Goal: Register for event/course

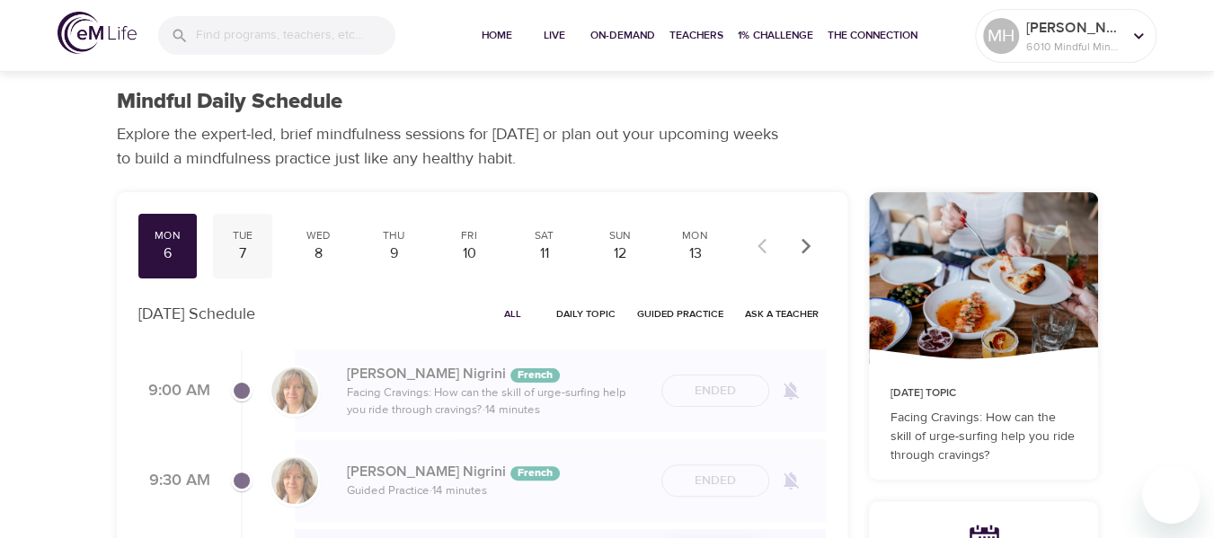
click at [233, 249] on div "7" at bounding box center [242, 253] width 45 height 21
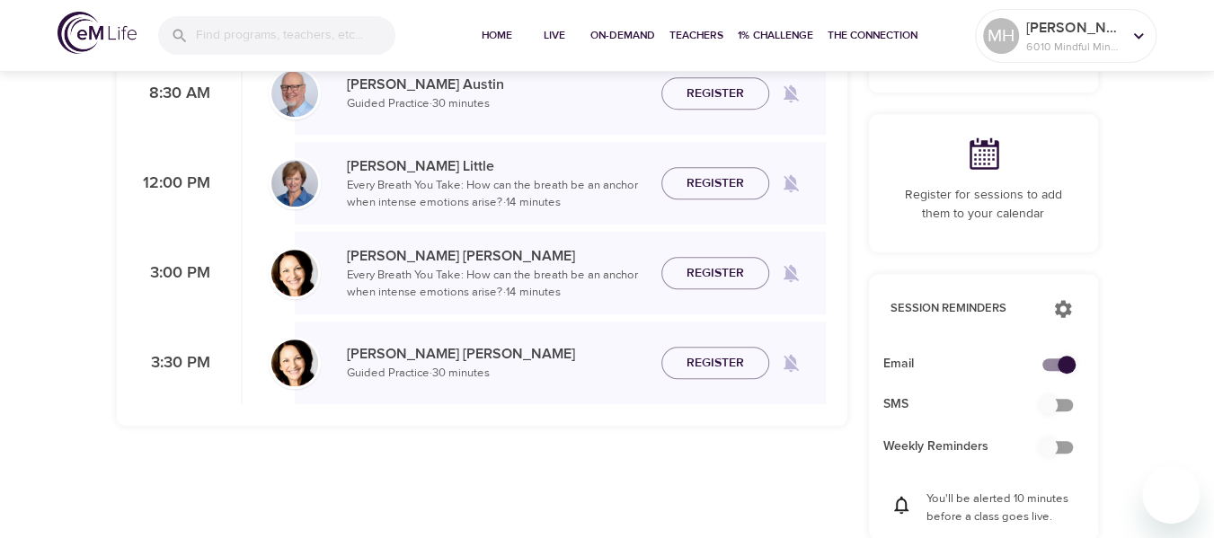
scroll to position [388, 0]
click at [719, 186] on span "Register" at bounding box center [714, 183] width 57 height 22
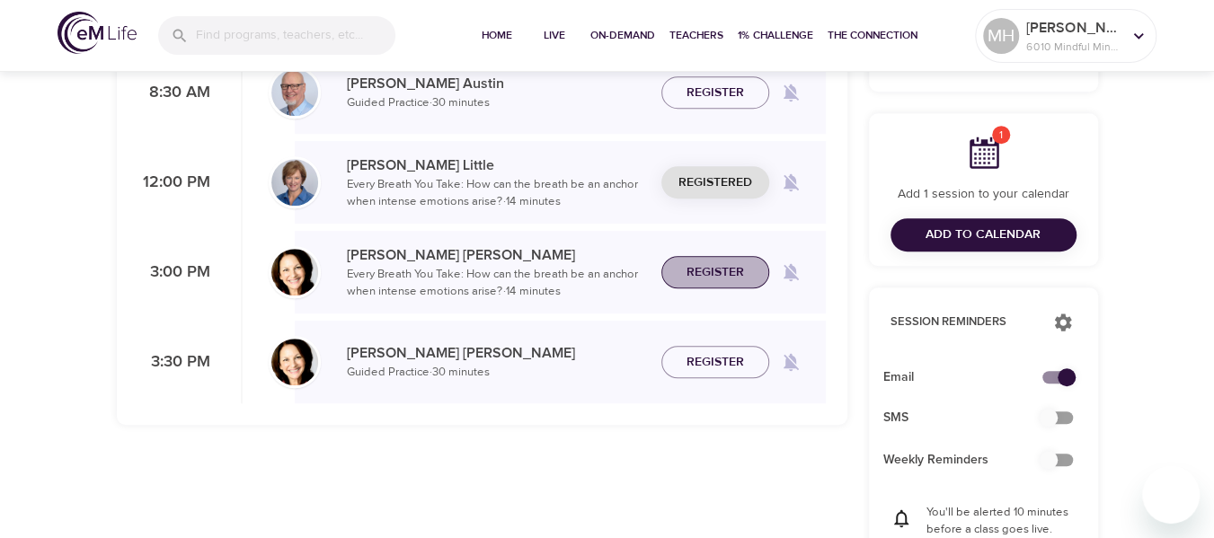
click at [700, 275] on span "Register" at bounding box center [714, 272] width 57 height 22
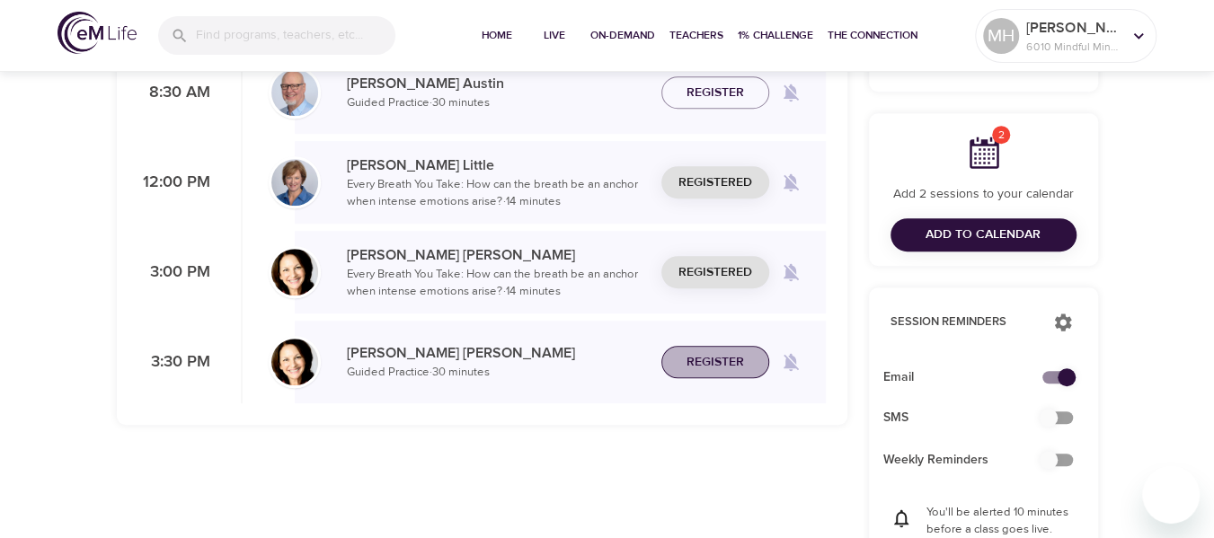
click at [700, 358] on span "Register" at bounding box center [714, 362] width 57 height 22
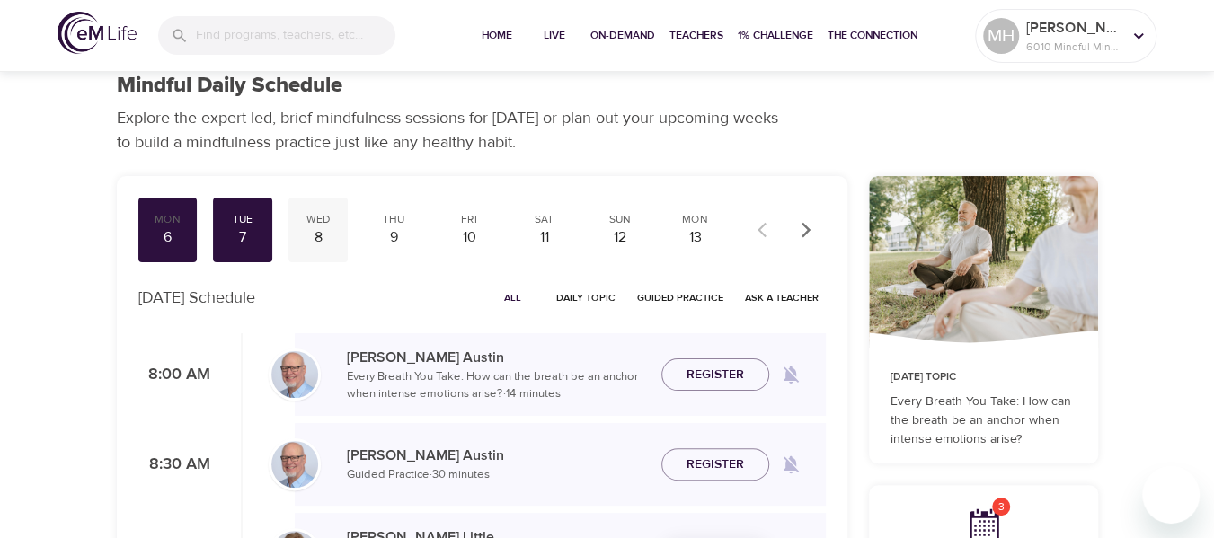
click at [322, 225] on div "Wed" at bounding box center [318, 219] width 45 height 15
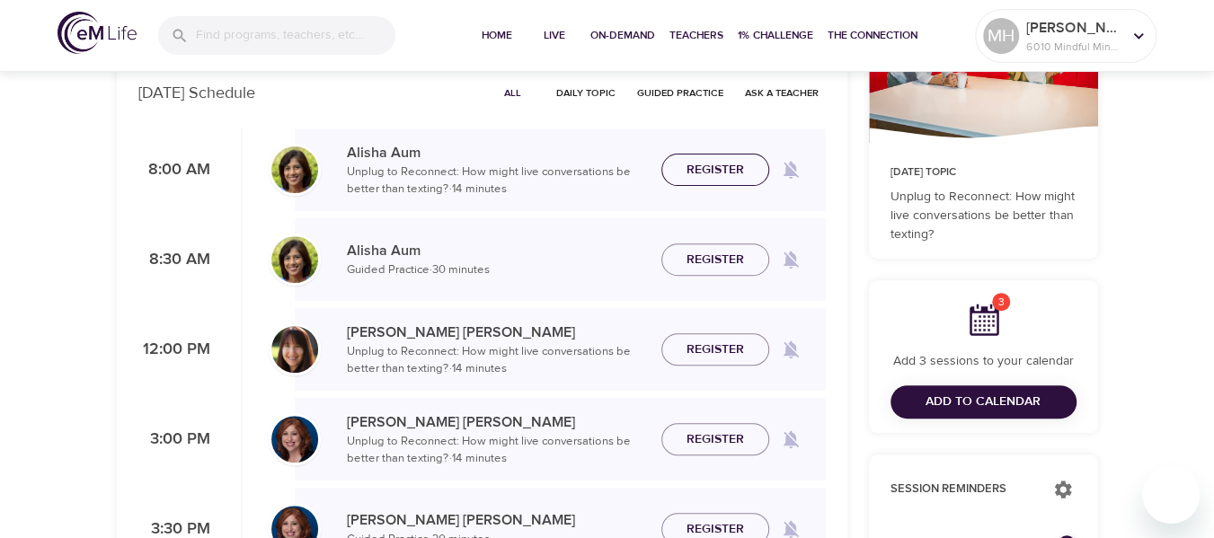
scroll to position [219, 0]
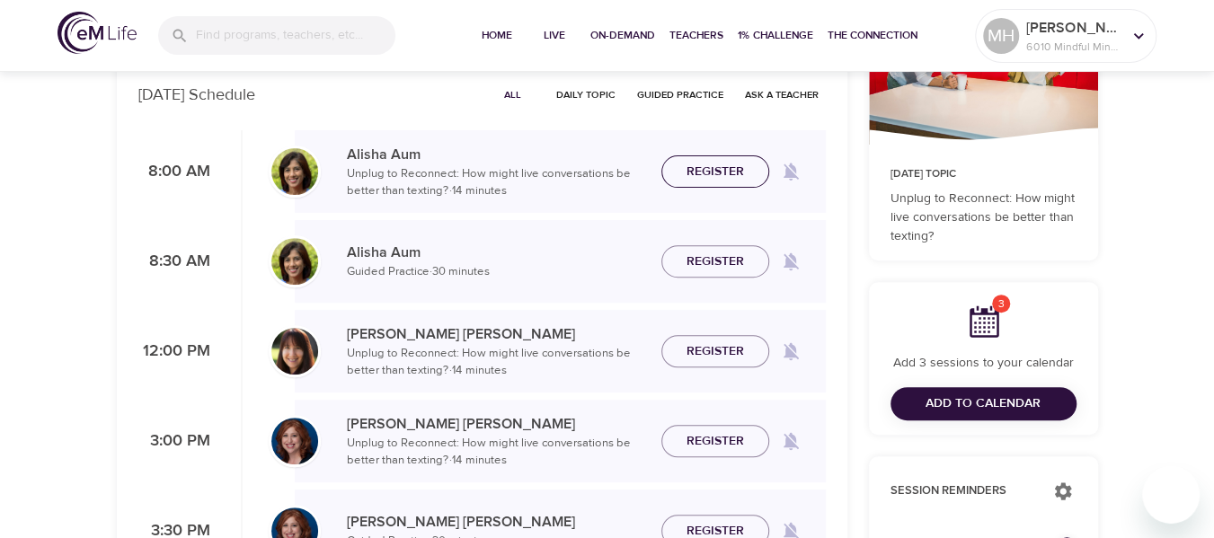
click at [708, 172] on span "Register" at bounding box center [714, 172] width 57 height 22
click at [703, 254] on span "Register" at bounding box center [714, 262] width 57 height 22
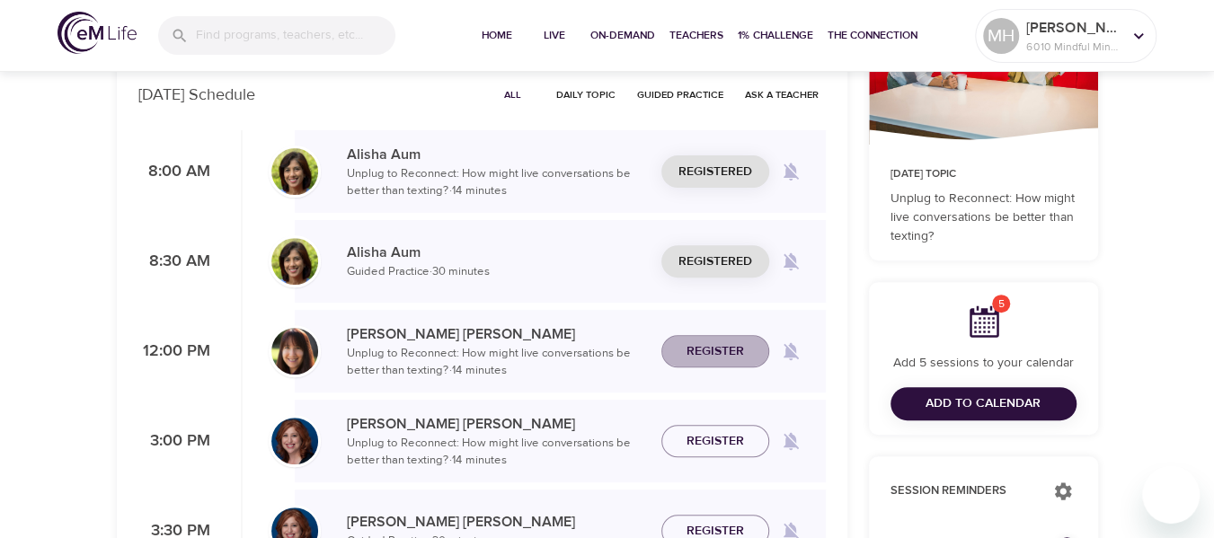
click at [706, 346] on span "Register" at bounding box center [714, 351] width 57 height 22
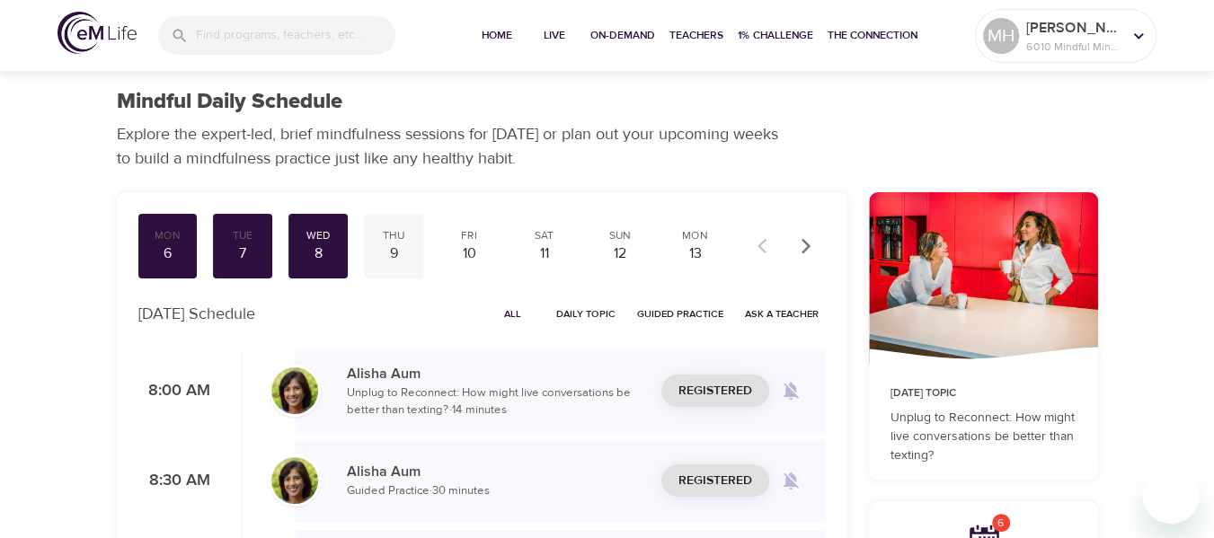
scroll to position [0, 0]
click at [391, 247] on div "9" at bounding box center [393, 253] width 45 height 21
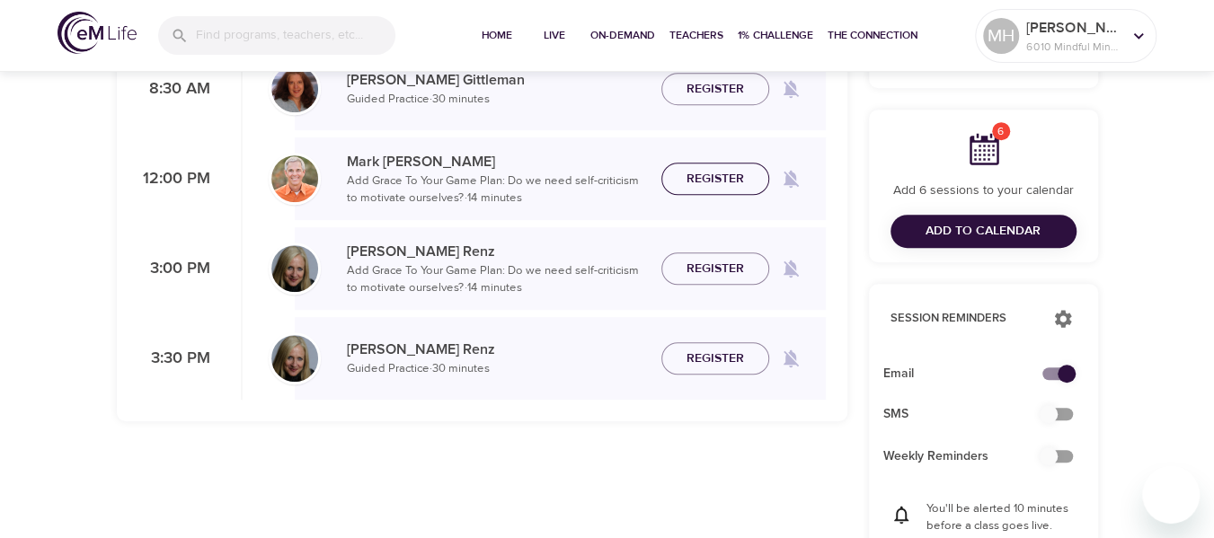
scroll to position [394, 0]
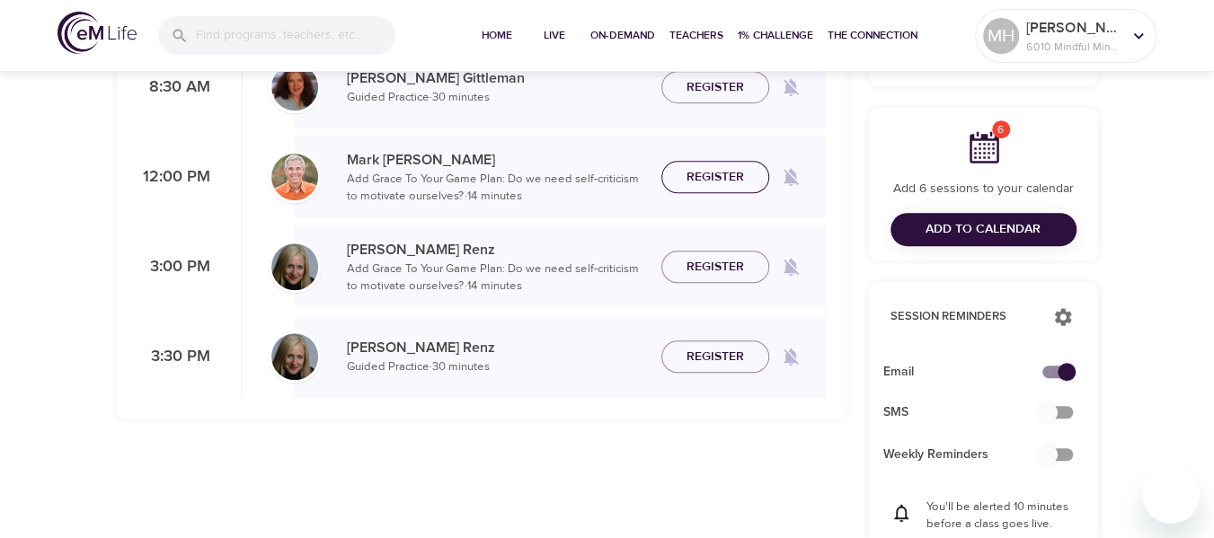
click at [706, 181] on span "Register" at bounding box center [714, 177] width 57 height 22
click at [690, 266] on span "Register" at bounding box center [714, 267] width 57 height 22
click at [695, 351] on span "Register" at bounding box center [714, 357] width 57 height 22
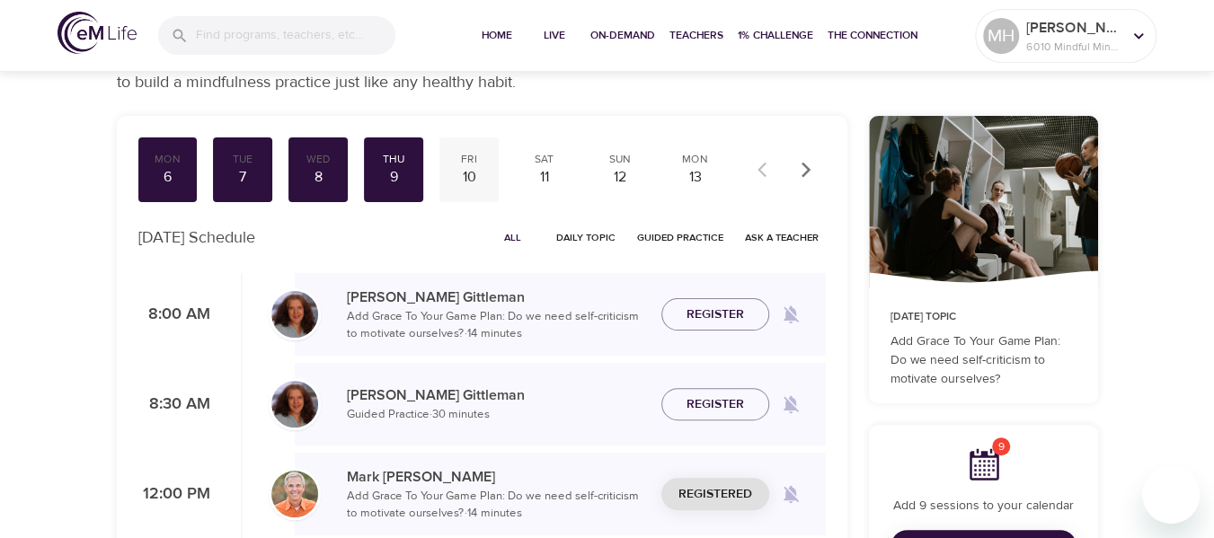
click at [473, 161] on div "Fri" at bounding box center [469, 159] width 45 height 15
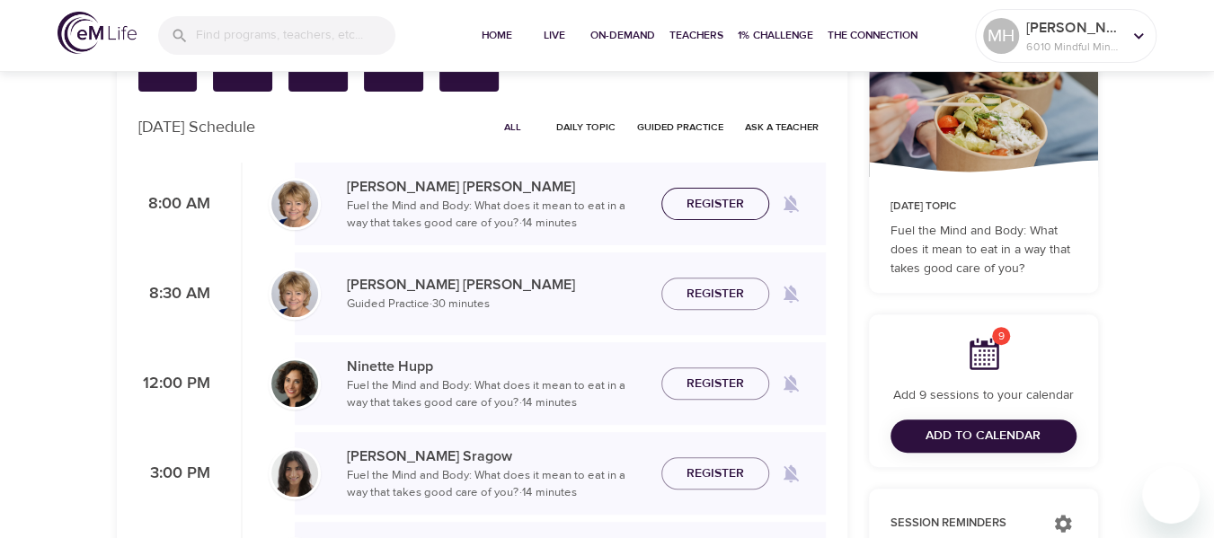
scroll to position [187, 0]
click at [719, 202] on span "Register" at bounding box center [714, 204] width 57 height 22
click at [696, 292] on span "Register" at bounding box center [714, 294] width 57 height 22
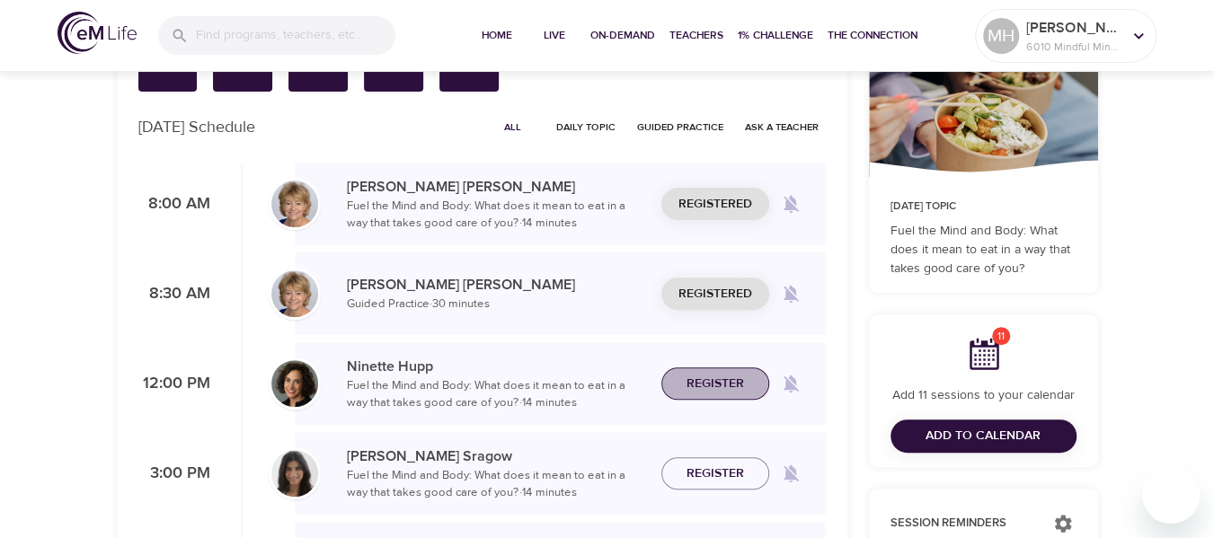
click at [710, 379] on span "Register" at bounding box center [714, 384] width 57 height 22
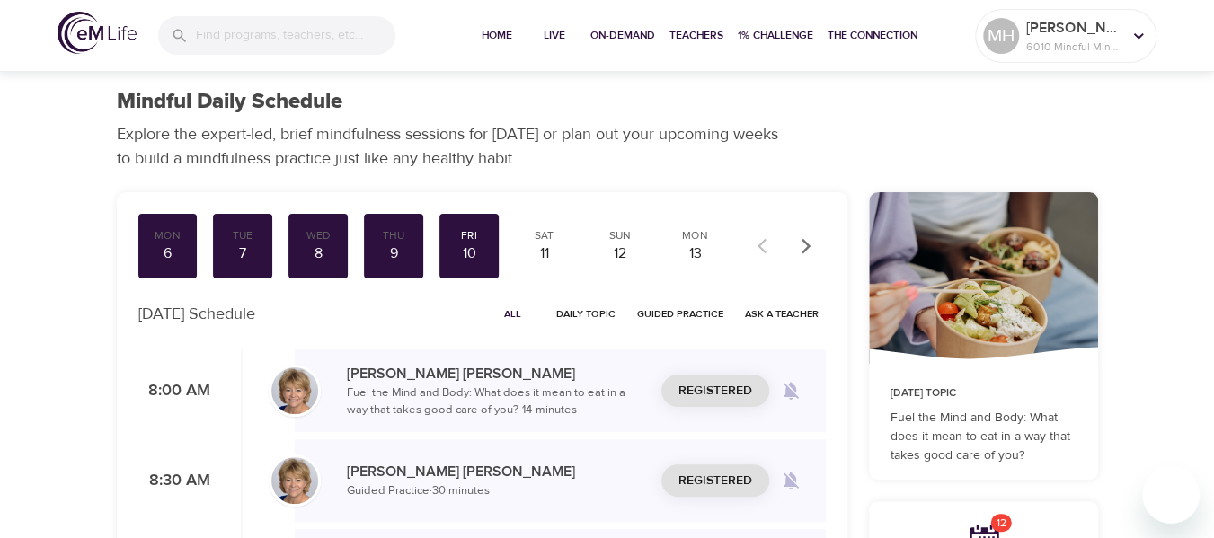
scroll to position [0, 0]
click at [241, 242] on div "Tue" at bounding box center [242, 235] width 45 height 15
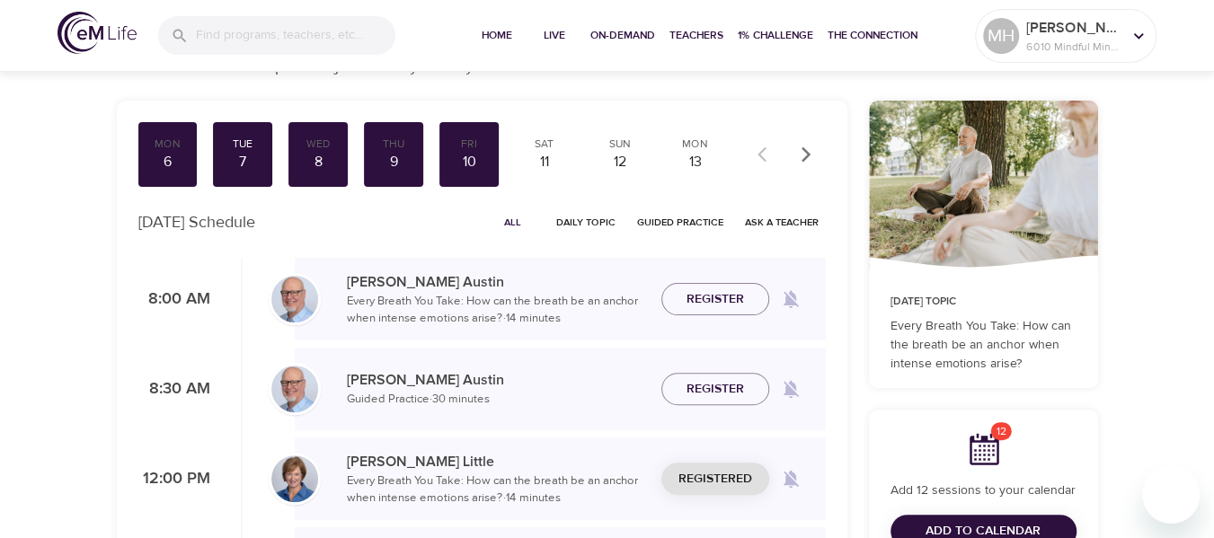
scroll to position [91, 0]
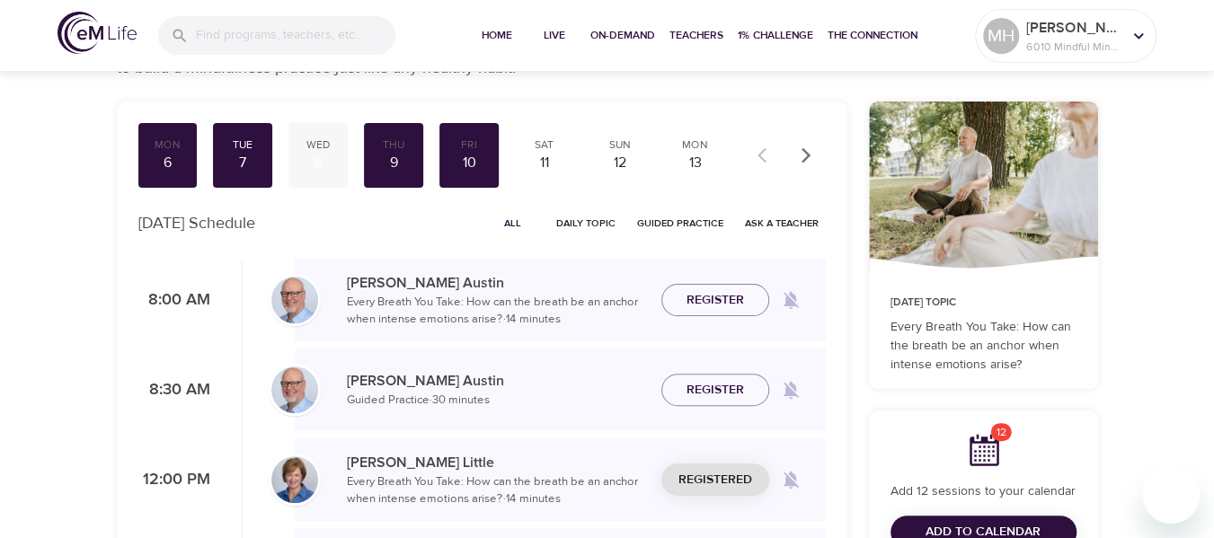
click at [323, 153] on div "8" at bounding box center [318, 163] width 45 height 21
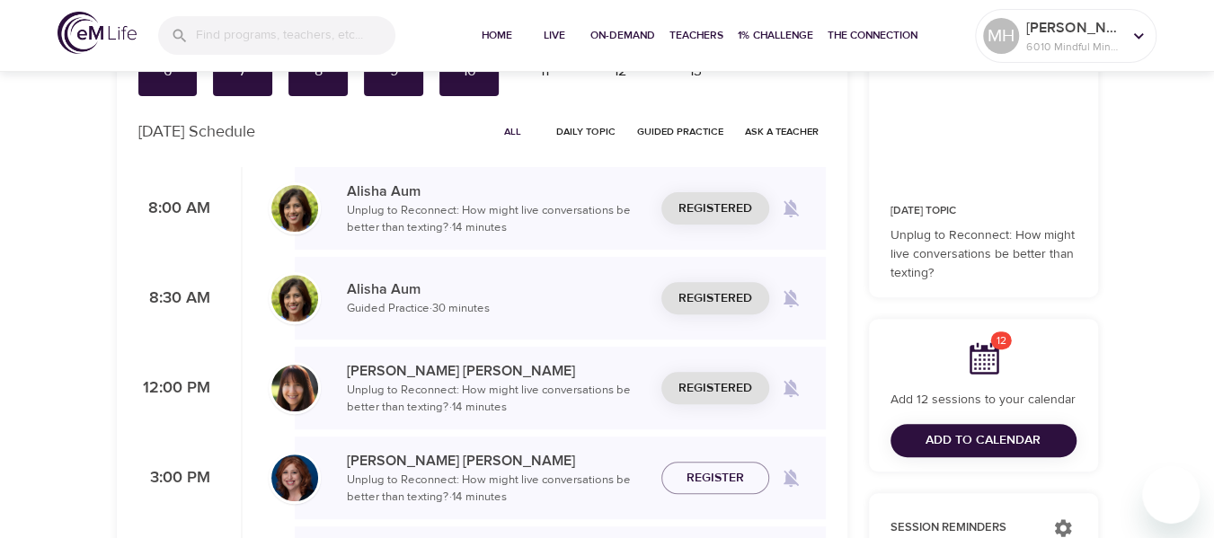
scroll to position [181, 0]
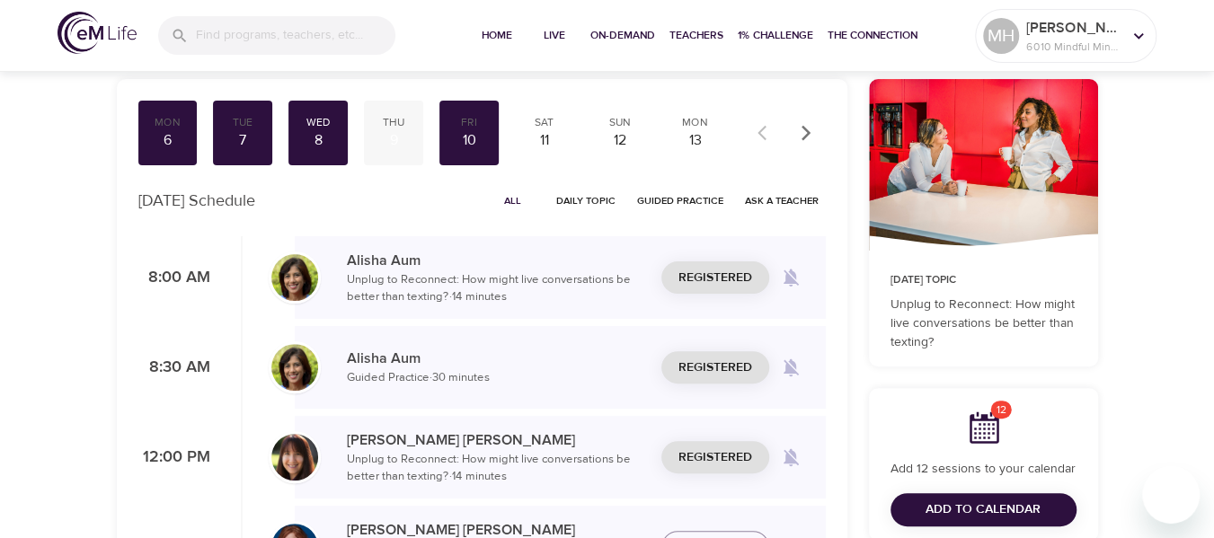
click at [394, 137] on div "9" at bounding box center [393, 140] width 45 height 21
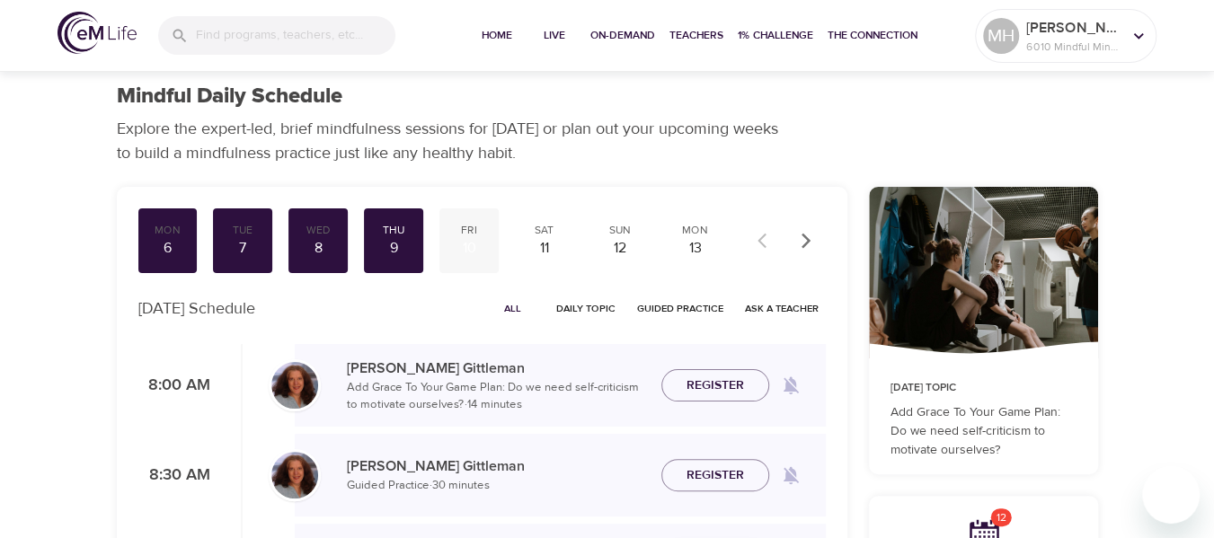
scroll to position [4, 0]
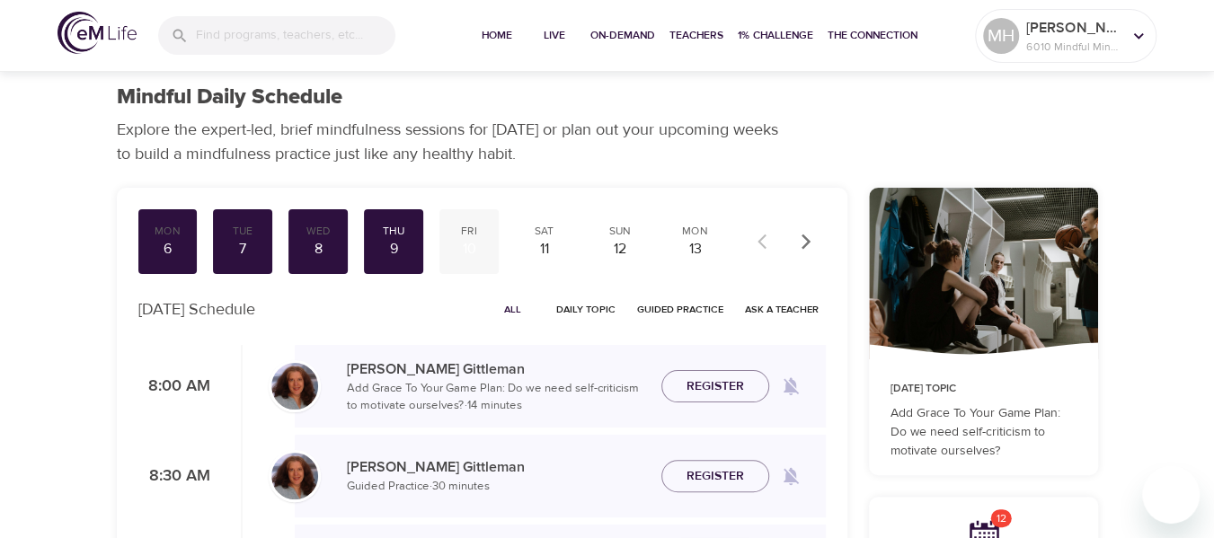
click at [474, 243] on div "10" at bounding box center [469, 249] width 45 height 21
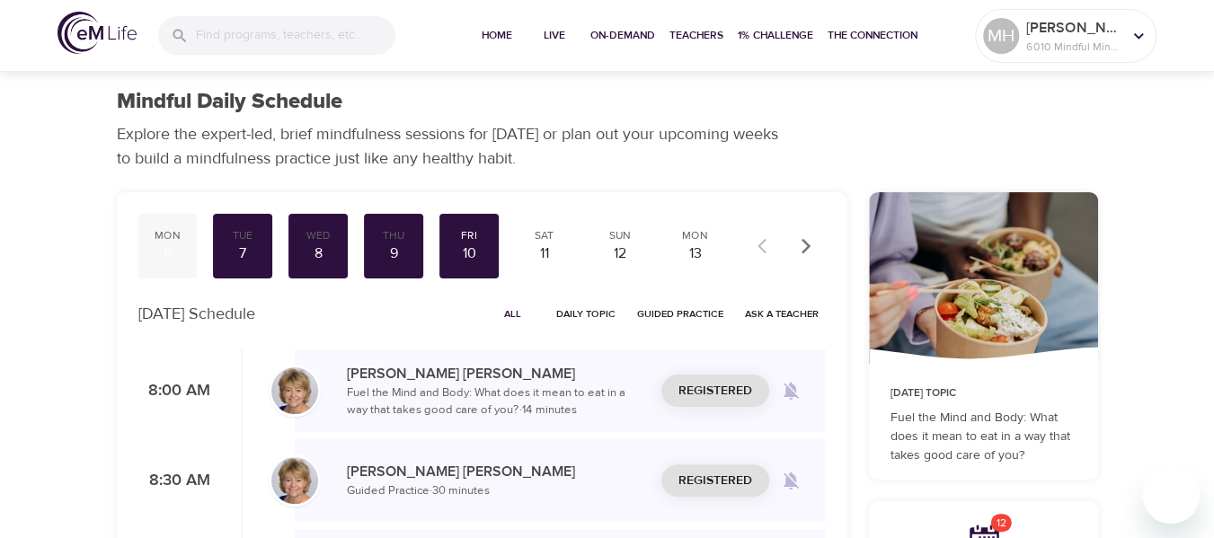
click at [162, 249] on div "6" at bounding box center [168, 253] width 45 height 21
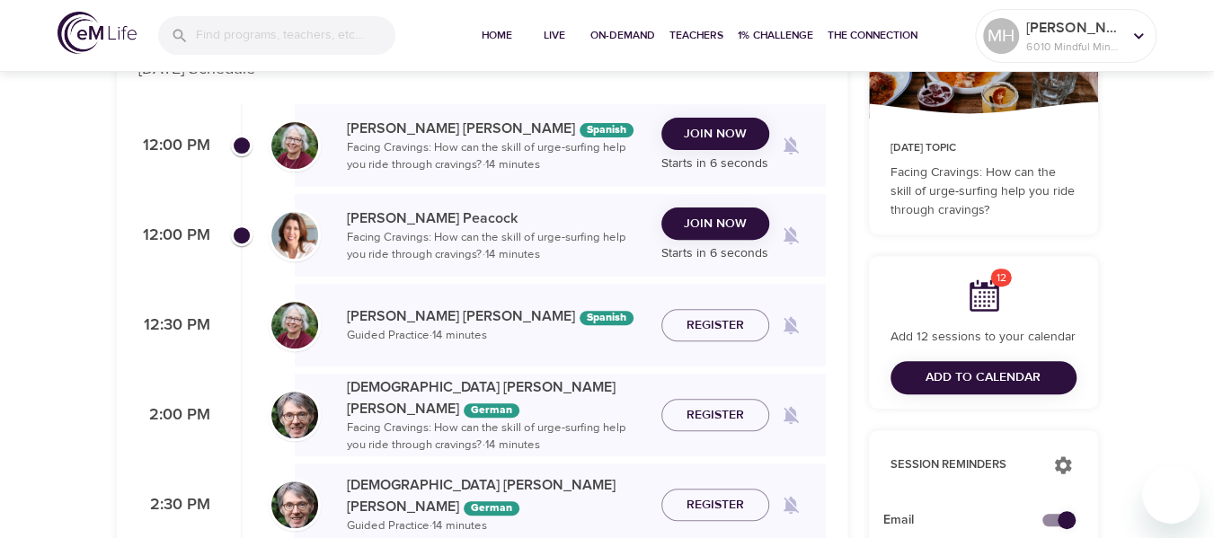
click at [734, 220] on span "Join Now" at bounding box center [715, 224] width 63 height 22
